Goal: Download file/media

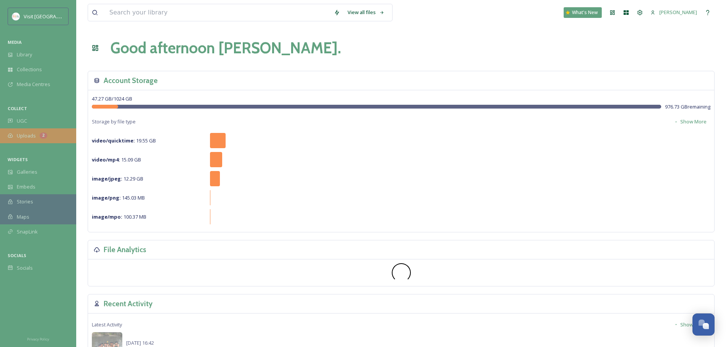
click at [55, 138] on div "Uploads 2" at bounding box center [38, 135] width 76 height 15
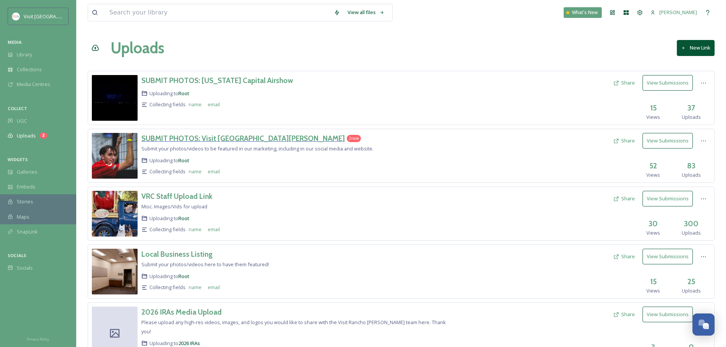
click at [256, 139] on h3 "SUBMIT PHOTOS: Visit [GEOGRAPHIC_DATA][PERSON_NAME]" at bounding box center [242, 138] width 203 height 9
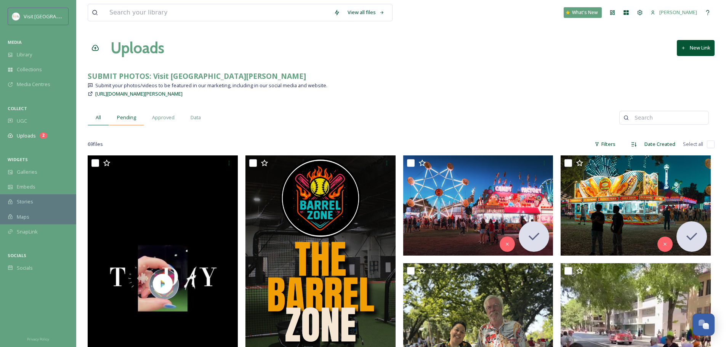
click at [126, 117] on span "Pending" at bounding box center [126, 117] width 19 height 7
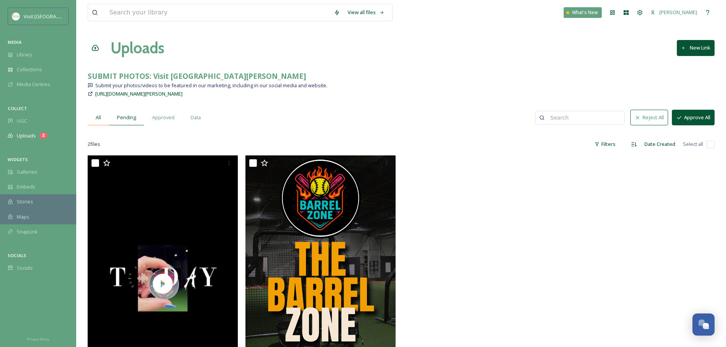
click at [105, 115] on div "All" at bounding box center [98, 118] width 21 height 16
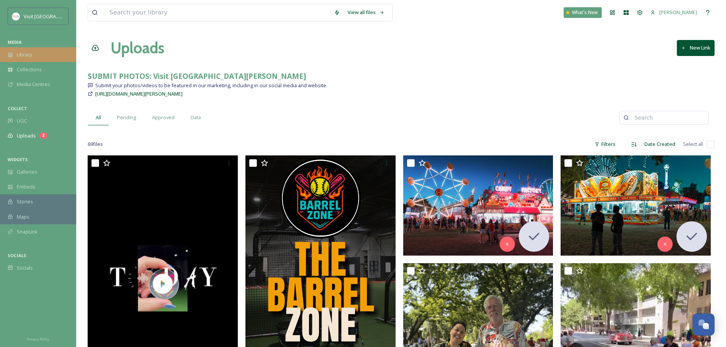
click at [56, 60] on div "Library" at bounding box center [38, 54] width 76 height 15
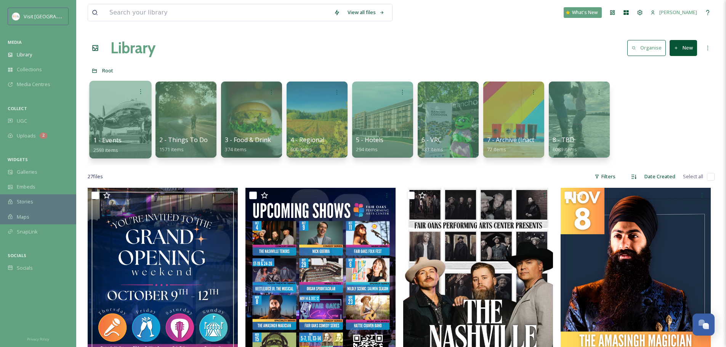
click at [122, 110] on div at bounding box center [120, 120] width 62 height 78
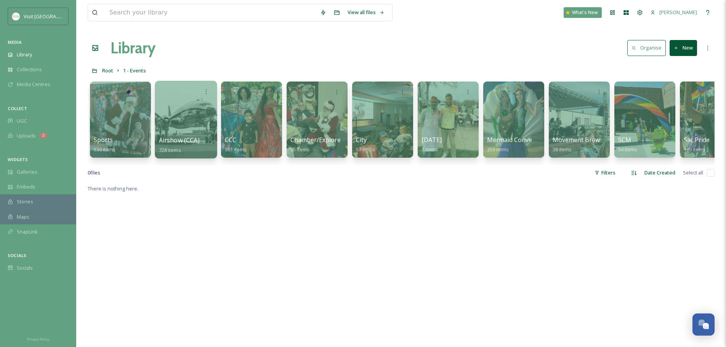
click at [179, 113] on div at bounding box center [186, 120] width 62 height 78
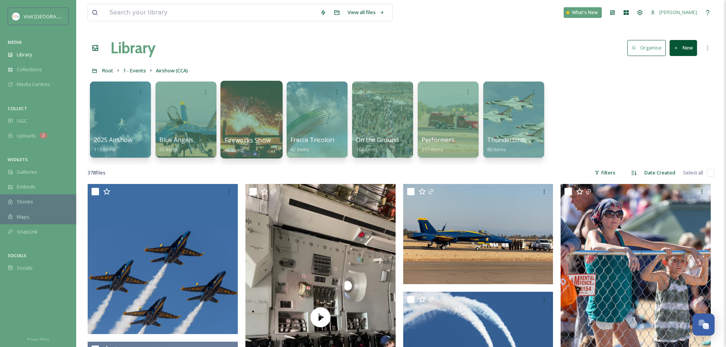
click at [232, 120] on div at bounding box center [251, 120] width 62 height 78
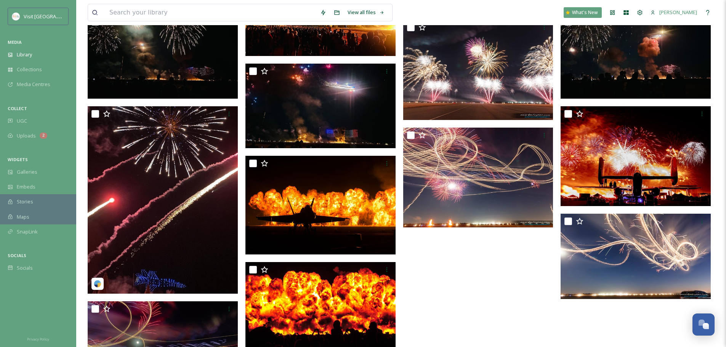
scroll to position [1905, 0]
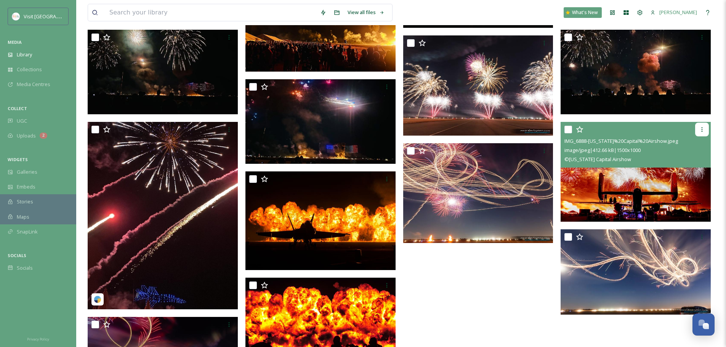
click at [704, 129] on icon at bounding box center [702, 129] width 6 height 6
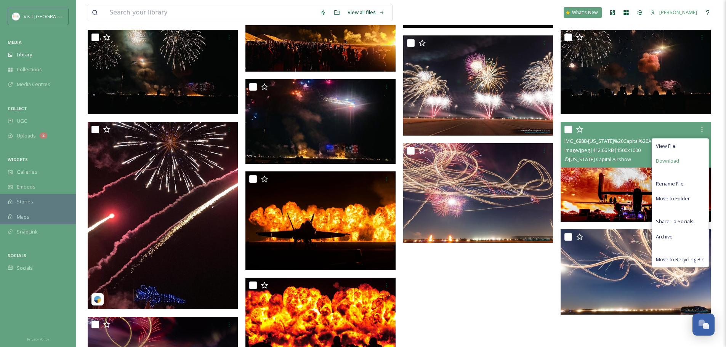
click at [688, 161] on div "Download" at bounding box center [680, 161] width 56 height 15
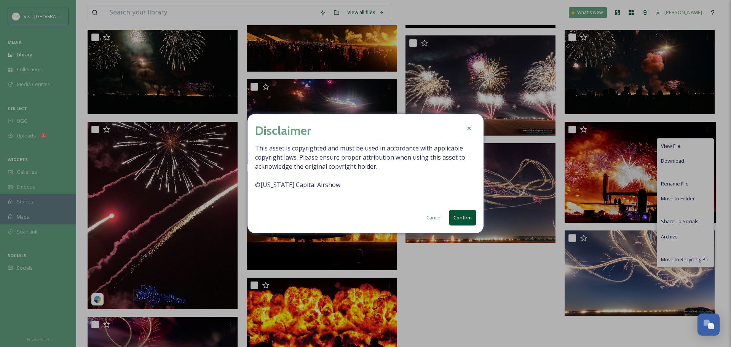
click at [467, 219] on button "Confirm" at bounding box center [463, 218] width 27 height 16
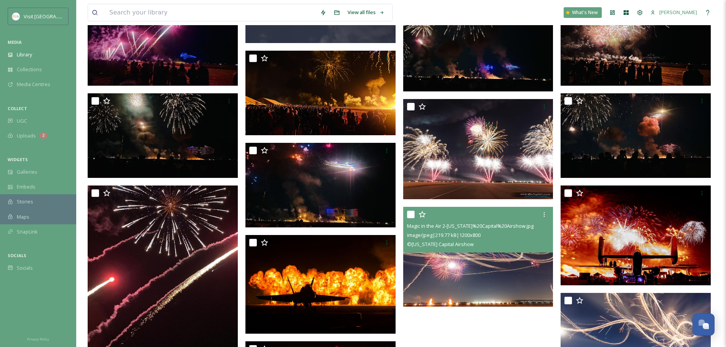
scroll to position [1778, 0]
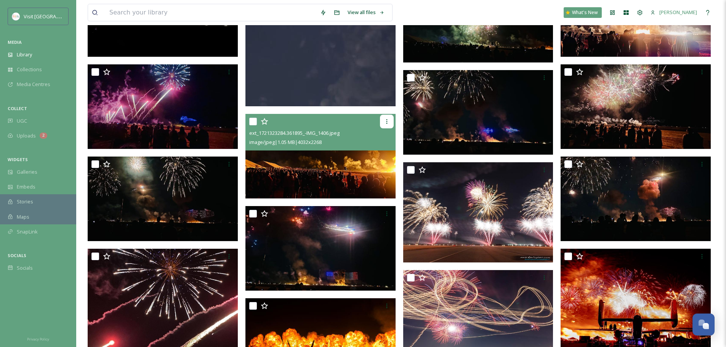
click at [385, 127] on div at bounding box center [387, 122] width 14 height 14
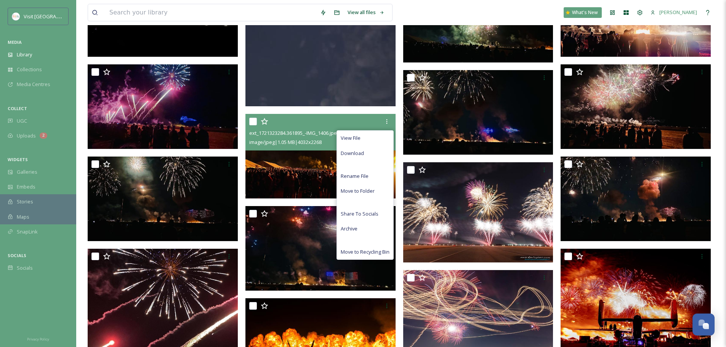
click at [368, 162] on div "View File Download Rename File Move to Folder Share To Socials Archive Move to …" at bounding box center [364, 194] width 57 height 129
click at [369, 149] on div "Download" at bounding box center [365, 153] width 56 height 15
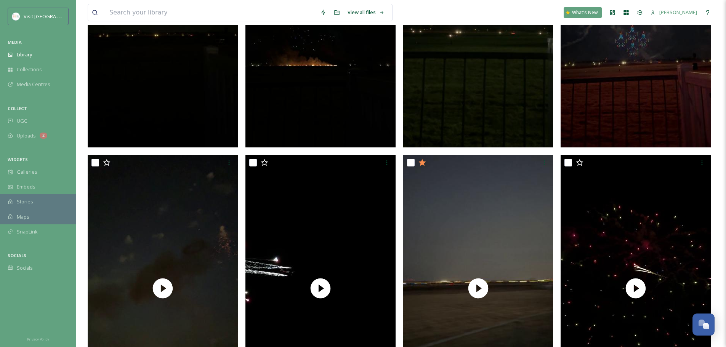
scroll to position [64, 0]
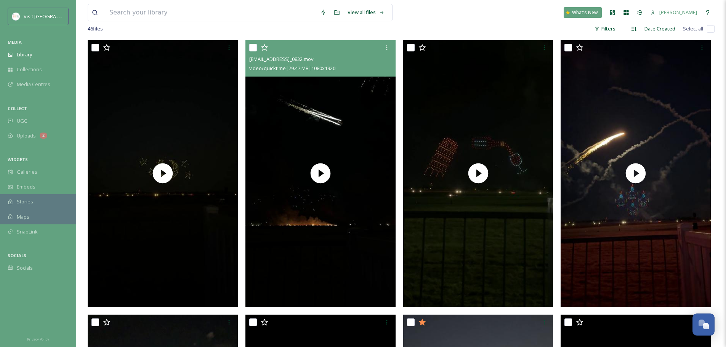
click at [393, 41] on div at bounding box center [387, 48] width 14 height 14
click at [388, 44] on div at bounding box center [387, 48] width 14 height 14
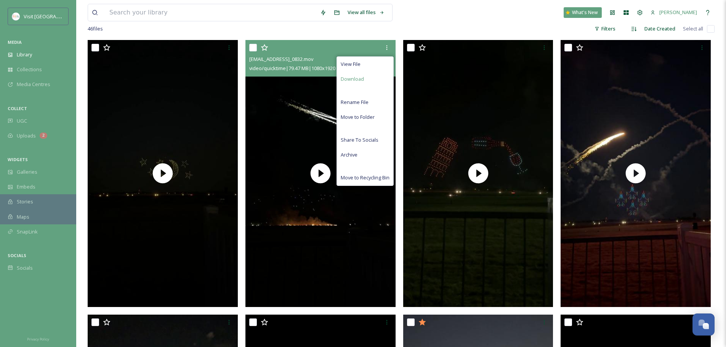
click at [364, 80] on div "Download" at bounding box center [365, 79] width 56 height 15
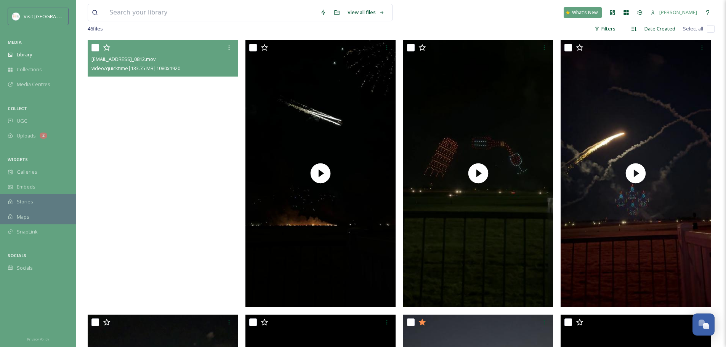
click at [192, 217] on video "ext_1721347012.184222_aubrey@visitranchocordova.com-IMG_0812.mov" at bounding box center [163, 173] width 150 height 267
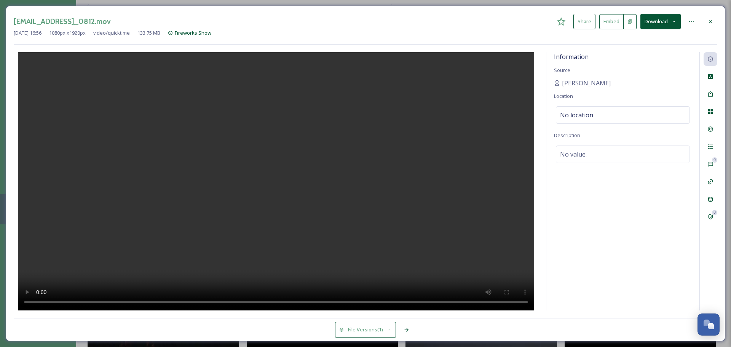
click at [716, 21] on div at bounding box center [711, 22] width 14 height 14
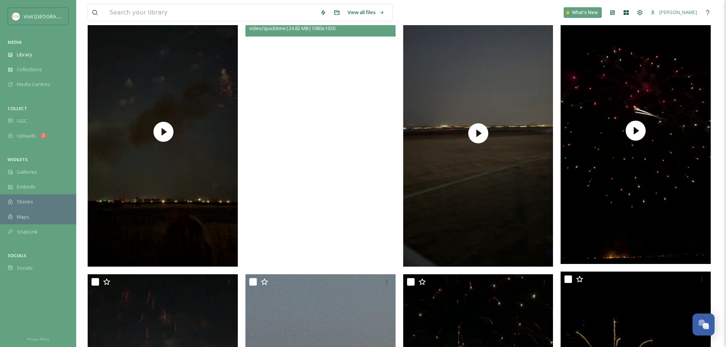
scroll to position [318, 0]
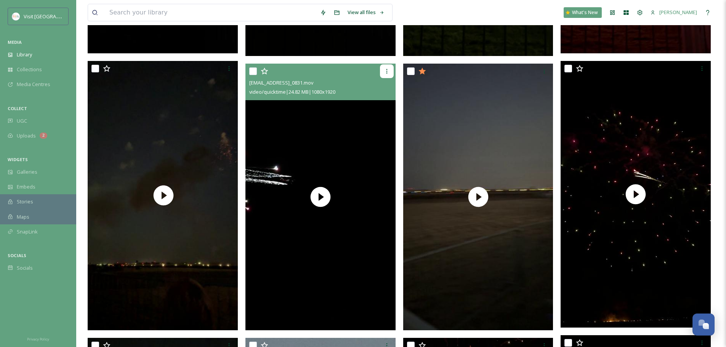
click at [388, 67] on div at bounding box center [387, 71] width 14 height 14
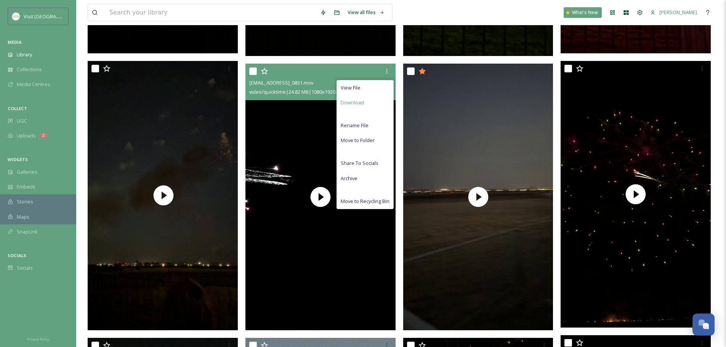
click at [369, 104] on div "Download" at bounding box center [365, 102] width 56 height 15
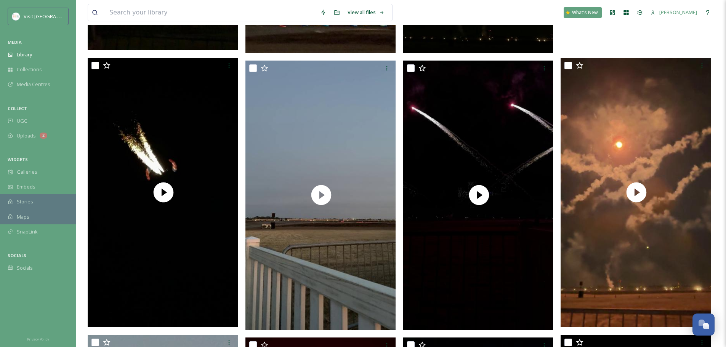
scroll to position [889, 0]
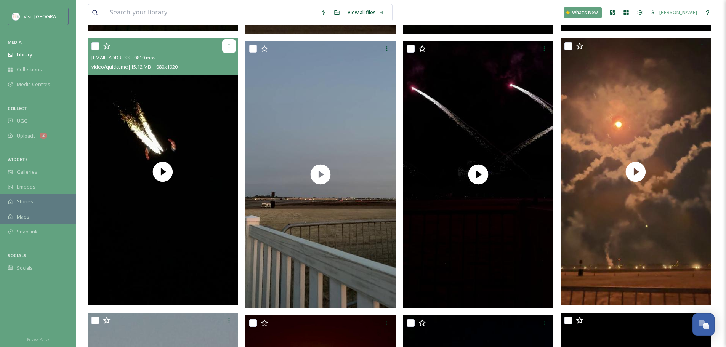
click at [229, 46] on icon at bounding box center [229, 46] width 6 height 6
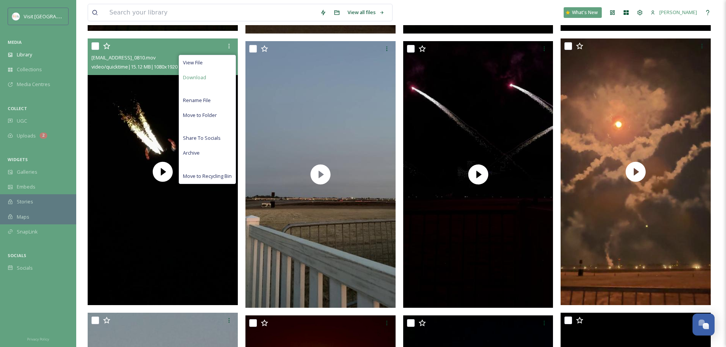
click at [225, 77] on div "Download" at bounding box center [207, 77] width 56 height 15
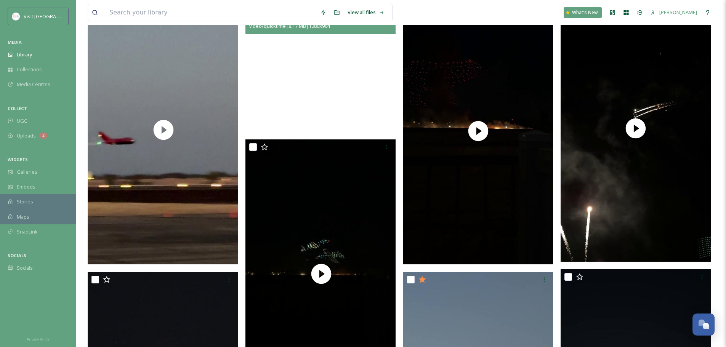
scroll to position [1143, 0]
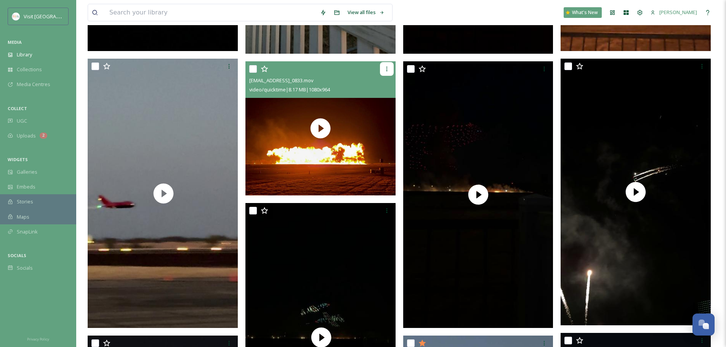
click at [386, 69] on icon at bounding box center [386, 69] width 1 height 5
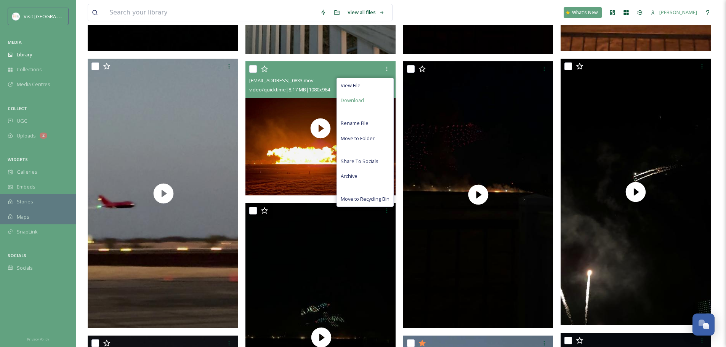
click at [377, 107] on div "Download" at bounding box center [365, 100] width 56 height 15
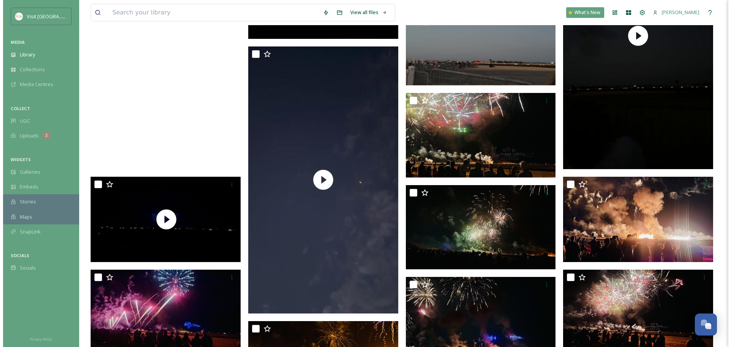
scroll to position [1588, 0]
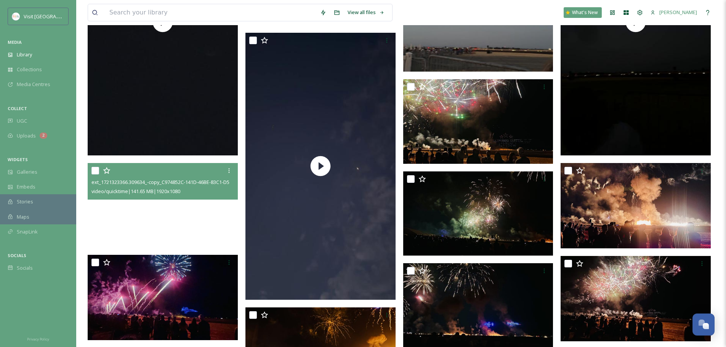
click at [198, 224] on video "ext_1721323366.309634_-copy_C974852C-141D-46BE-83C1-D50F689436E4.mov" at bounding box center [163, 205] width 150 height 85
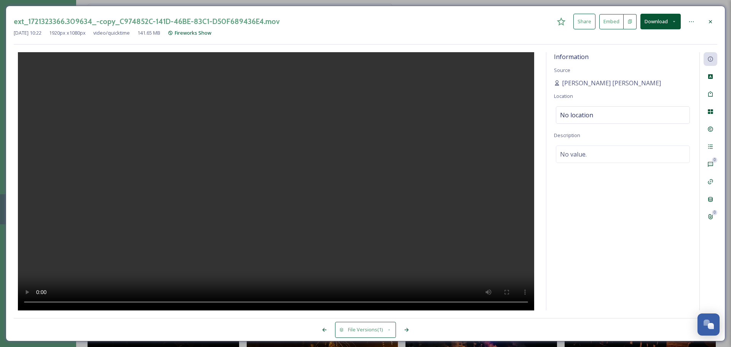
click at [678, 25] on button "Download" at bounding box center [661, 22] width 40 height 16
click at [661, 42] on span "Download Original (1920 x 1080)" at bounding box center [641, 38] width 72 height 7
